Goal: Task Accomplishment & Management: Use online tool/utility

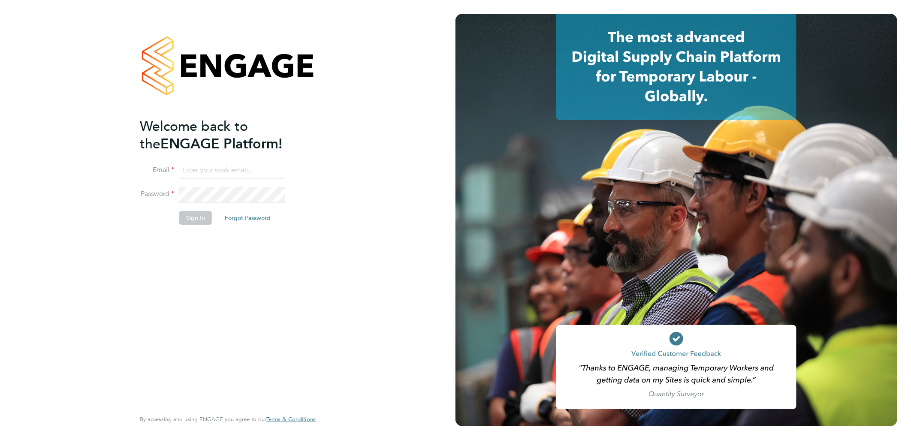
type input "[PERSON_NAME][EMAIL_ADDRESS][DOMAIN_NAME]"
click at [191, 216] on button "Sign In" at bounding box center [195, 218] width 33 height 14
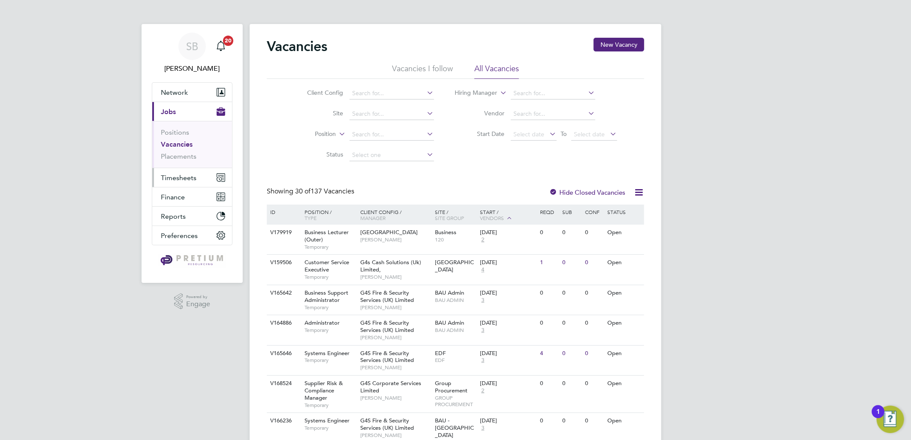
click at [184, 182] on button "Timesheets" at bounding box center [192, 177] width 80 height 19
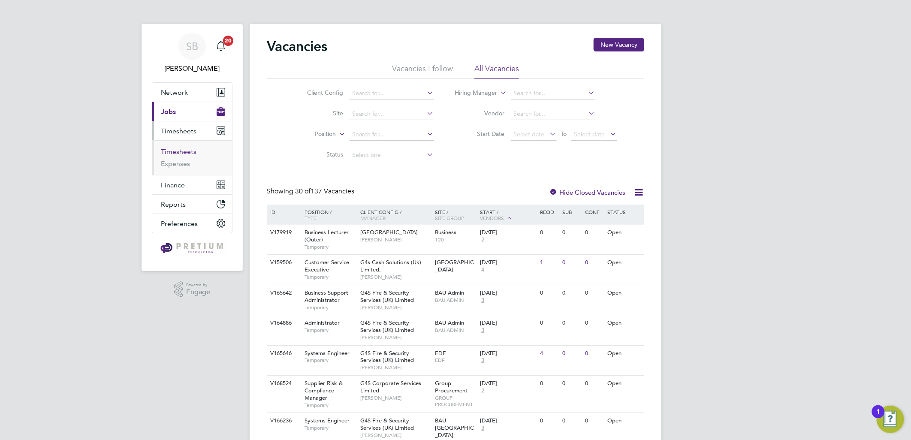
click at [175, 150] on link "Timesheets" at bounding box center [179, 152] width 36 height 8
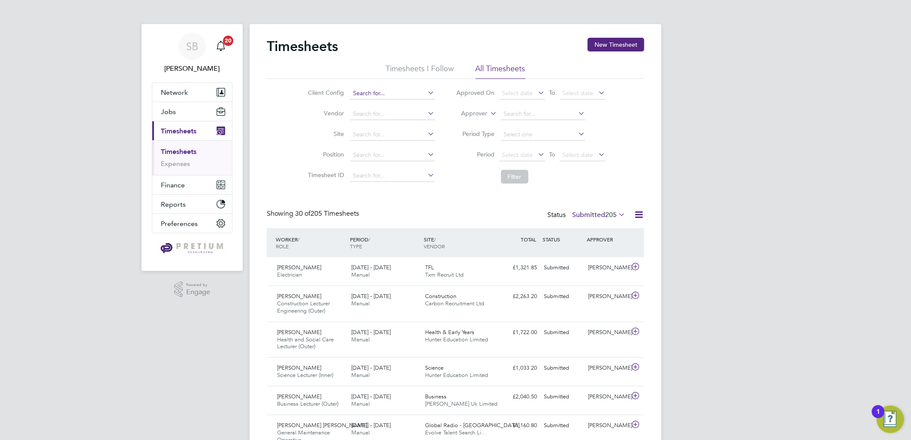
click at [386, 95] on input at bounding box center [392, 93] width 84 height 12
click at [393, 101] on li "BGIS - Permanent" at bounding box center [392, 106] width 85 height 12
type input "BGIS - Permanent"
click at [514, 181] on button "Filter" at bounding box center [514, 177] width 27 height 14
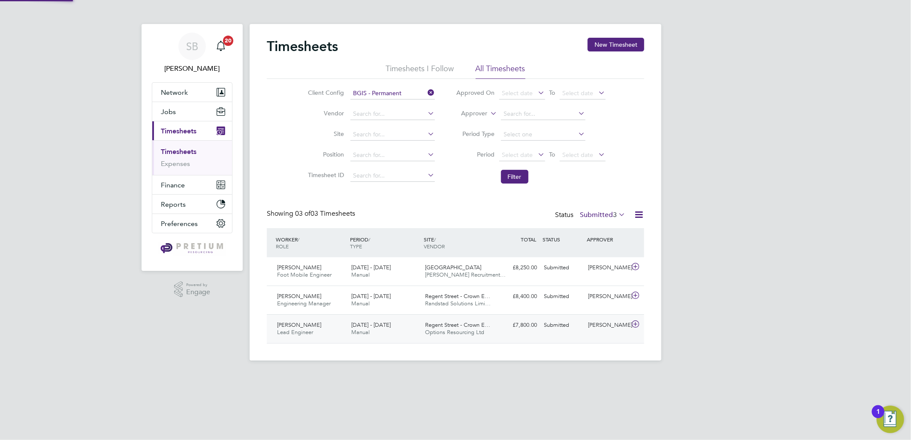
click at [378, 315] on div "James Marcot Lead Engineer 1 - 7 Sep 2025 1 - 7 Sep 2025 Manual Regent Street -…" at bounding box center [455, 328] width 377 height 29
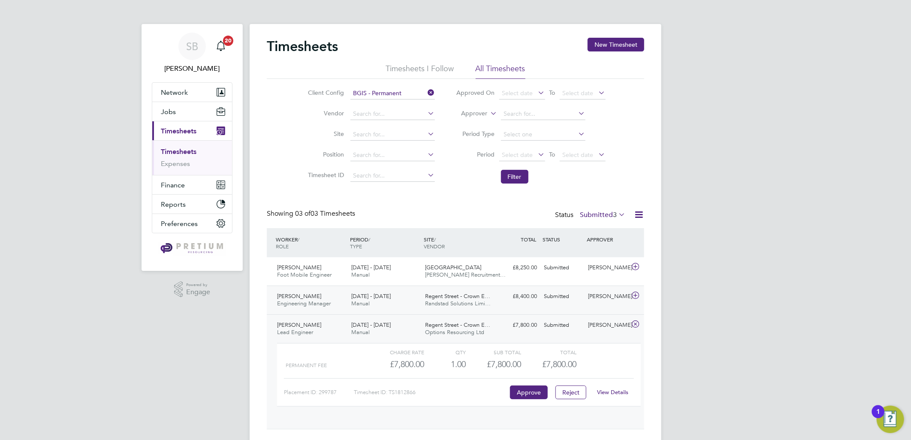
click at [391, 294] on span "28 Jul - 3 Aug 2025" at bounding box center [370, 296] width 39 height 7
